Goal: Transaction & Acquisition: Purchase product/service

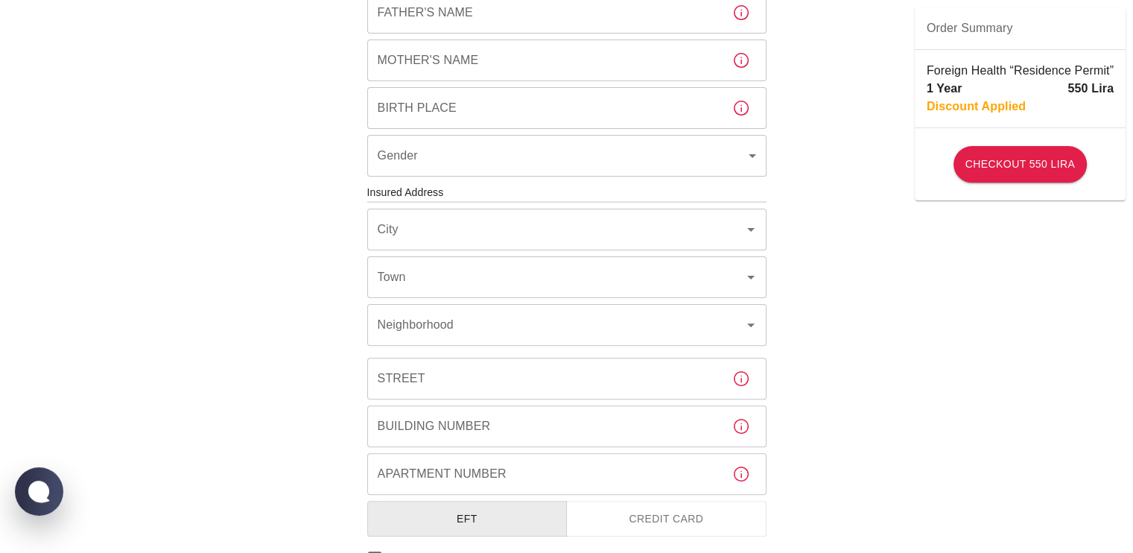
click at [637, 509] on button "Credit Card" at bounding box center [666, 518] width 200 height 36
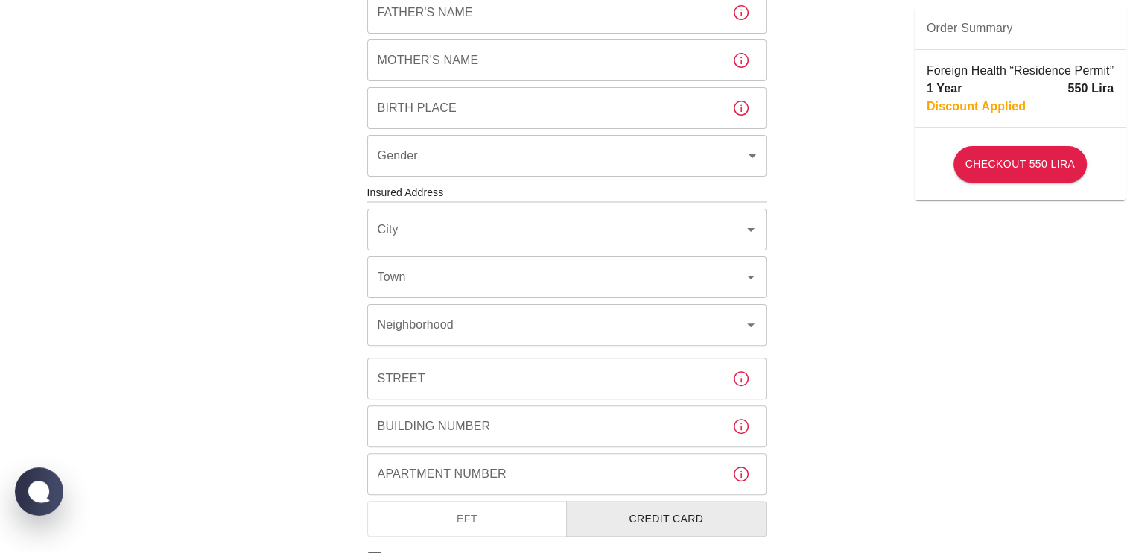
click at [518, 517] on button "EFT" at bounding box center [467, 518] width 200 height 36
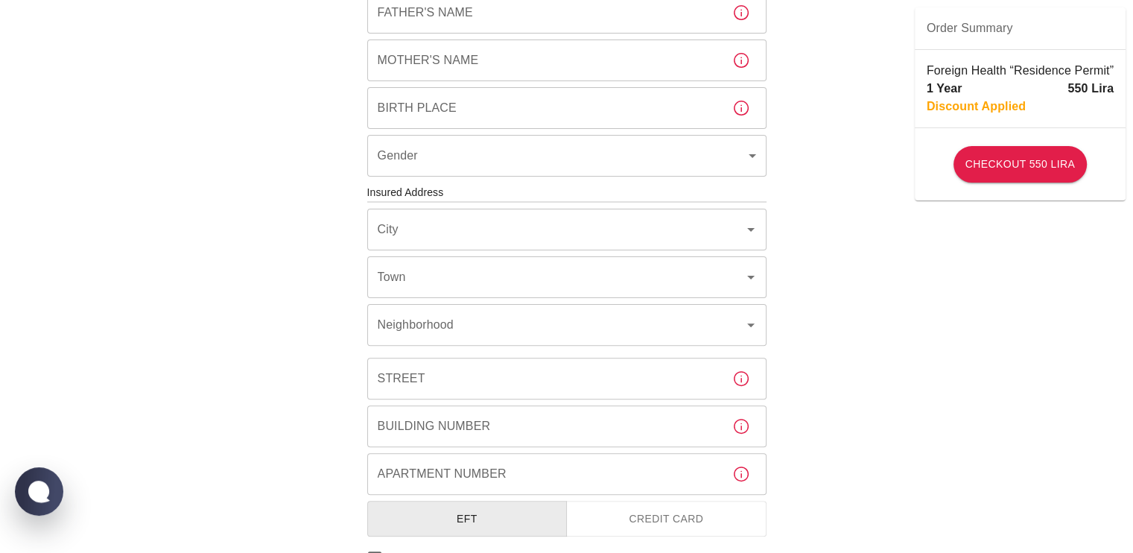
scroll to position [600, 0]
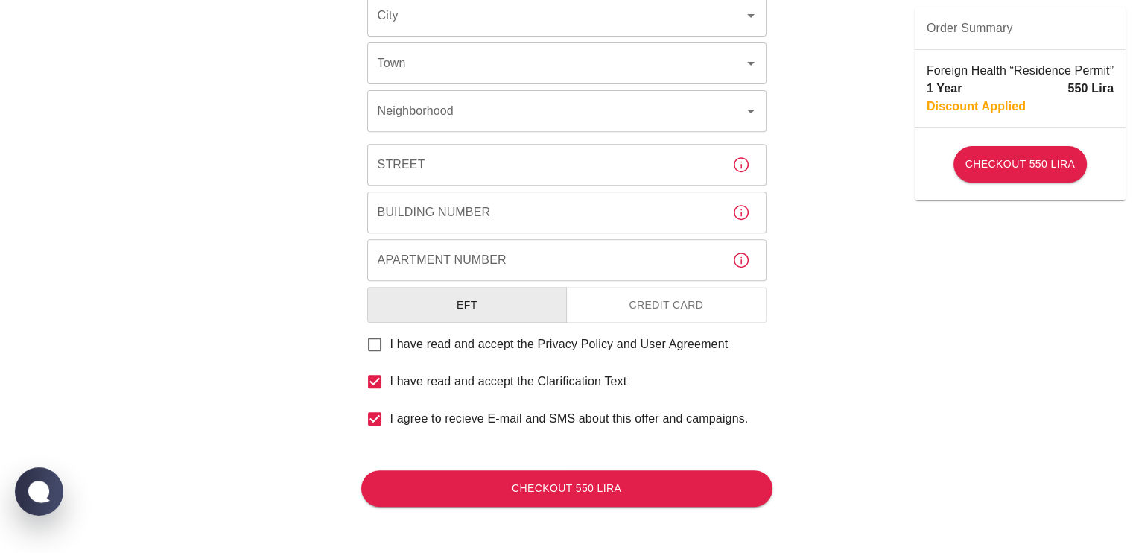
click at [419, 395] on label "I have read and accept the Clarification Text" at bounding box center [493, 381] width 268 height 31
click at [390, 395] on input "I have read and accept the Clarification Text" at bounding box center [374, 381] width 31 height 31
checkbox input "false"
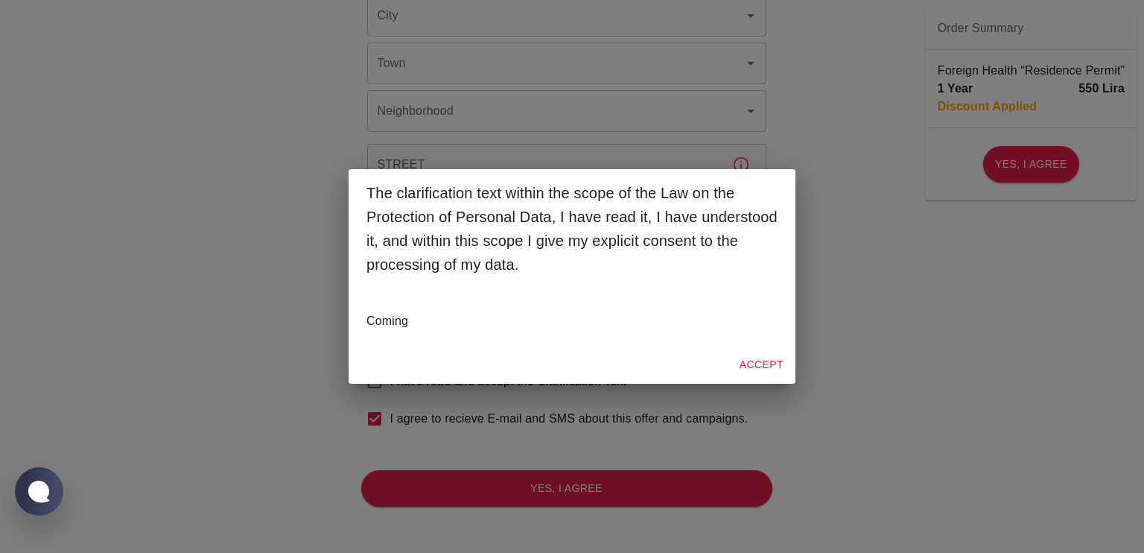
click at [620, 416] on div "The clarification text within the scope of the Law on the Protection of Persona…" at bounding box center [572, 276] width 1144 height 553
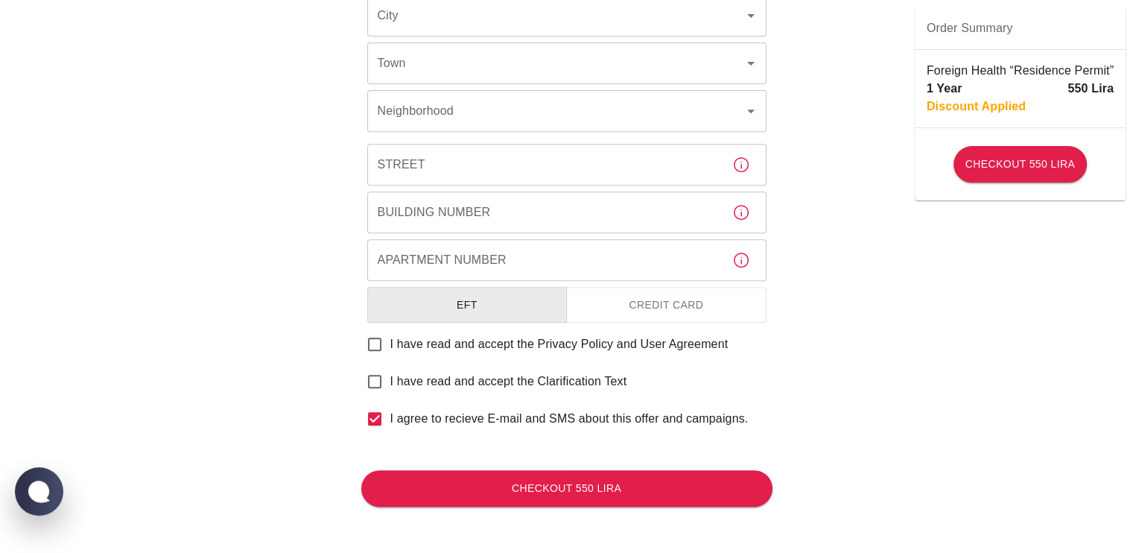
click at [493, 412] on span "I agree to recieve E-mail and SMS about this offer and campaigns." at bounding box center [569, 419] width 358 height 18
click at [390, 412] on input "I agree to recieve E-mail and SMS about this offer and campaigns." at bounding box center [374, 418] width 31 height 31
checkbox input "false"
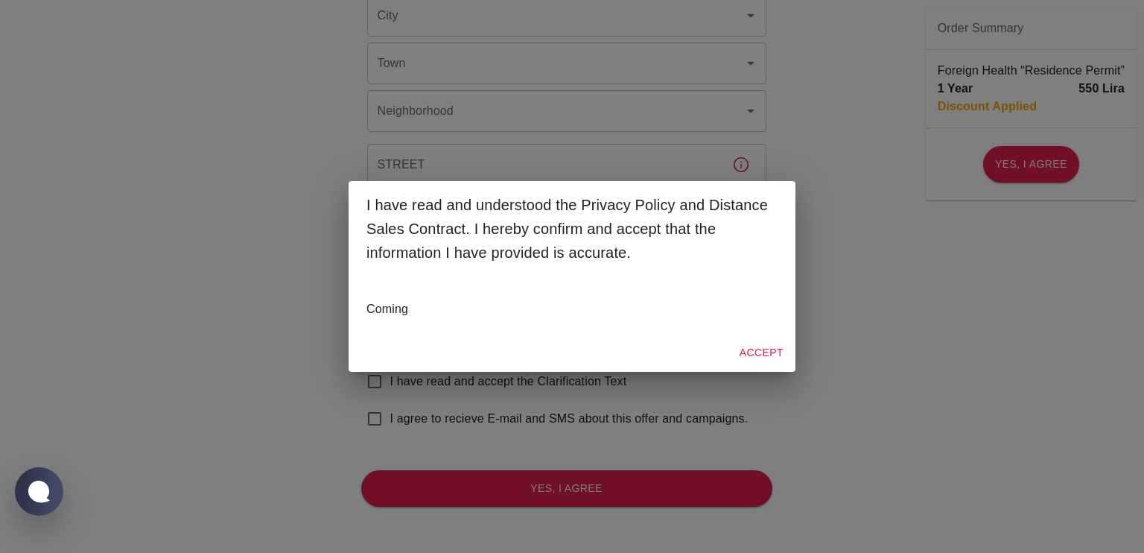
click at [688, 391] on div "I have read and understood the Privacy Policy and Distance Sales Contract. I he…" at bounding box center [572, 276] width 1144 height 553
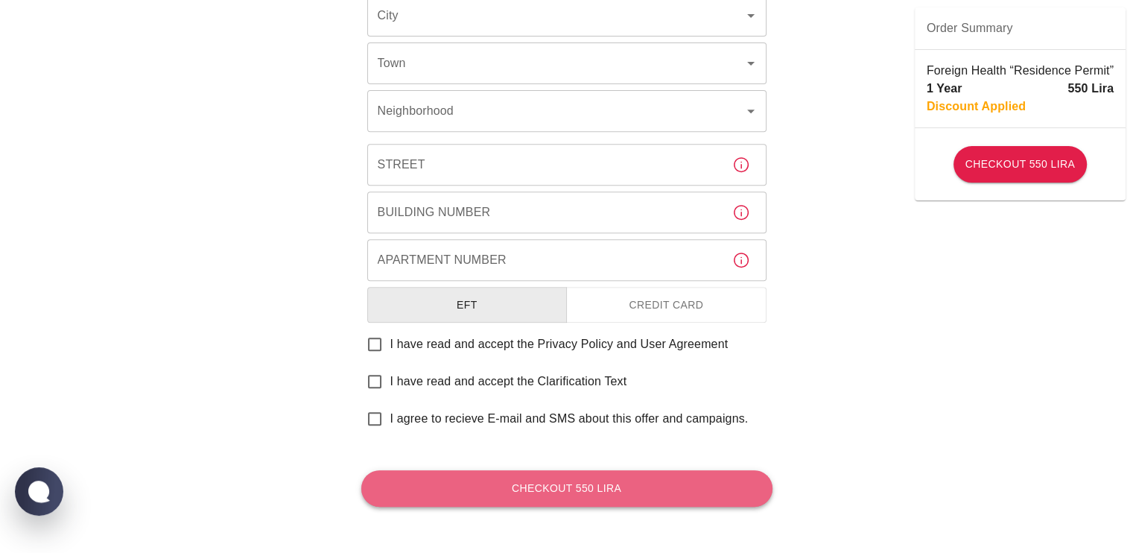
click at [591, 490] on button "Checkout 550 Lira" at bounding box center [566, 488] width 411 height 36
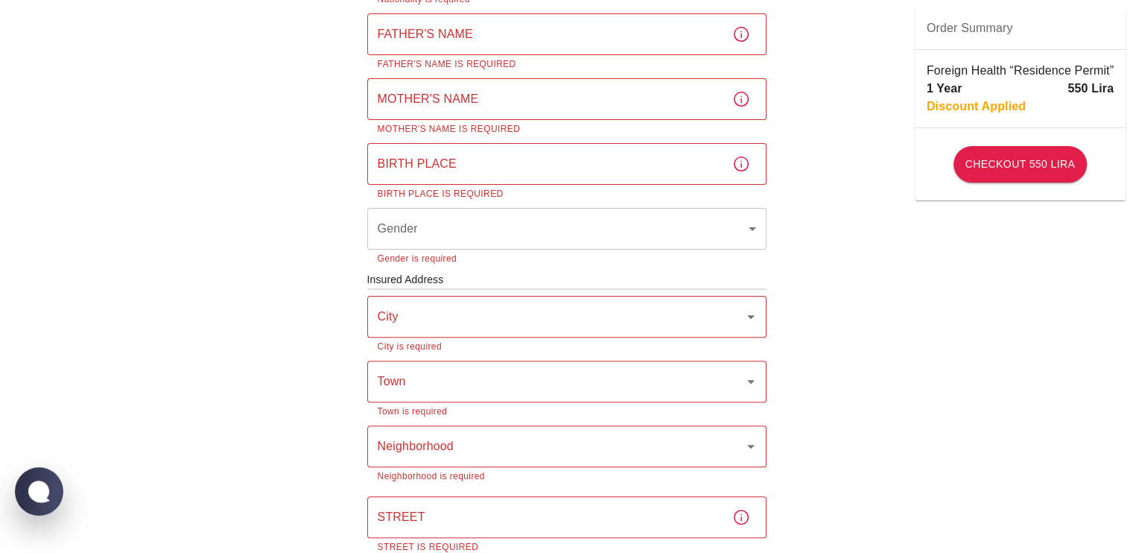
scroll to position [405, 0]
